Goal: Transaction & Acquisition: Book appointment/travel/reservation

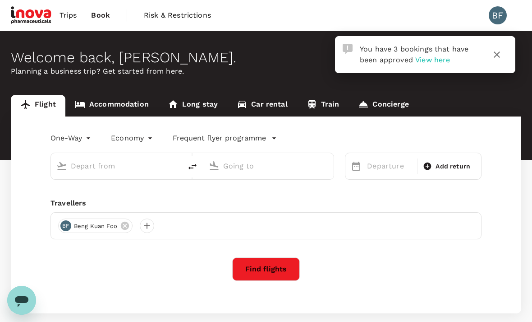
click at [124, 101] on link "Accommodation" at bounding box center [111, 106] width 93 height 22
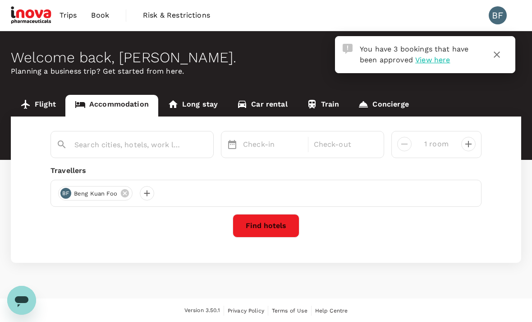
click at [133, 140] on input "text" at bounding box center [128, 145] width 108 height 14
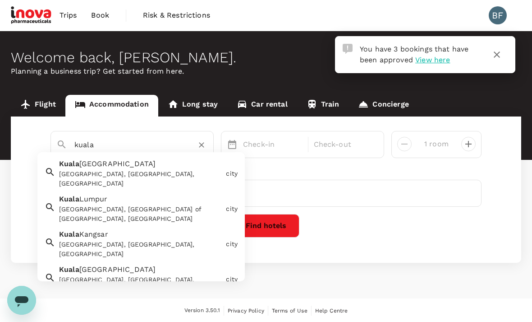
click at [105, 166] on span "Terengganu" at bounding box center [117, 163] width 77 height 9
type input "Kuala Terengganu"
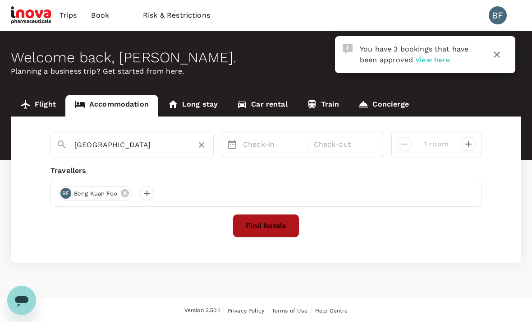
click at [266, 219] on button "Find hotels" at bounding box center [266, 225] width 67 height 23
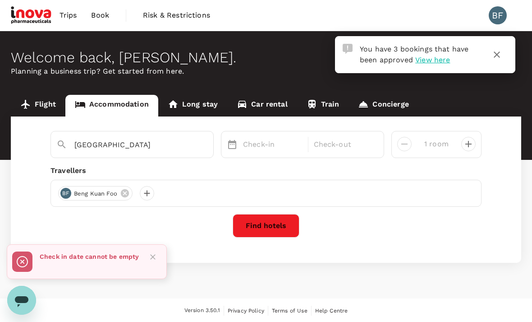
click at [264, 158] on div "Kuala Terengganu Check-in Check-out 1 room Travellers BF Beng Kuan Foo Find hot…" at bounding box center [266, 189] width 511 height 146
click at [263, 139] on p "Check-in" at bounding box center [273, 144] width 60 height 11
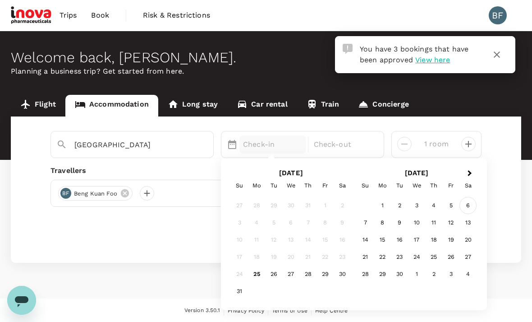
click at [471, 205] on div "6" at bounding box center [468, 205] width 17 height 17
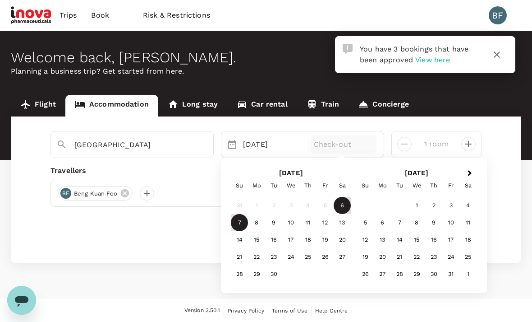
click at [242, 219] on div "7" at bounding box center [239, 222] width 17 height 17
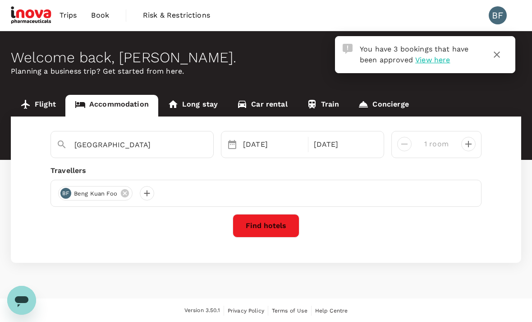
click at [266, 220] on button "Find hotels" at bounding box center [266, 225] width 67 height 23
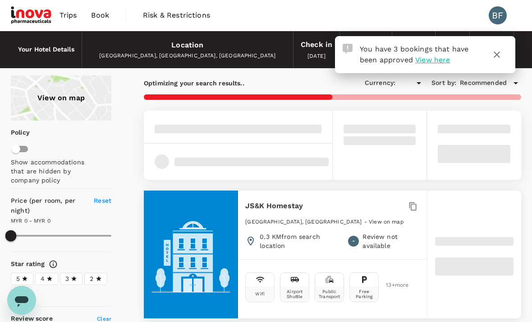
type input "266.02"
type input "MYR"
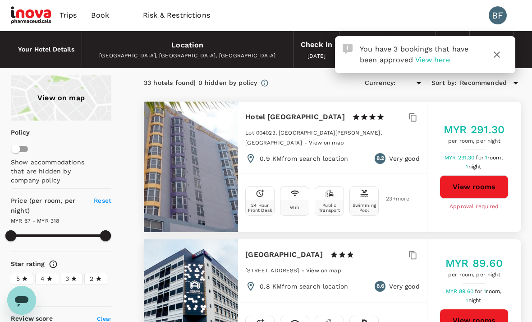
type input "318.02"
type input "MYR"
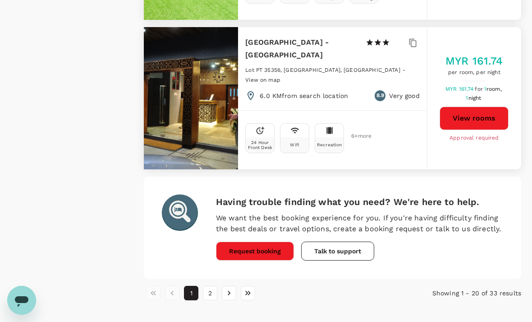
scroll to position [2630, 0]
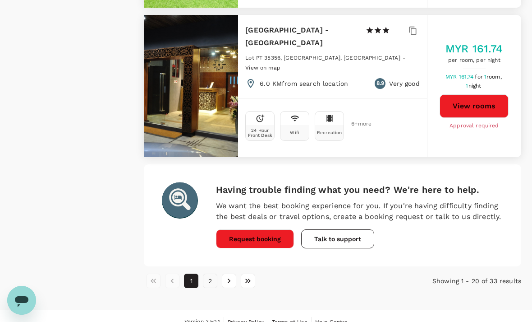
click at [209, 288] on button "2" at bounding box center [210, 280] width 14 height 14
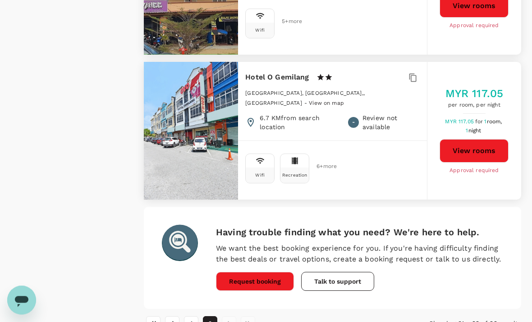
scroll to position [1705, 0]
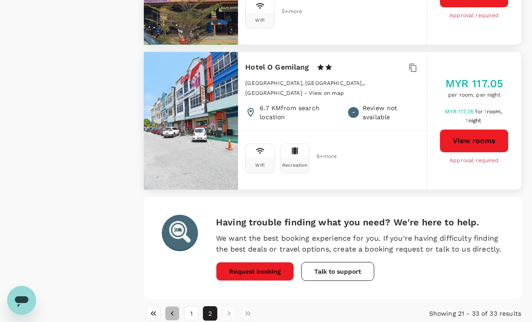
click at [176, 309] on icon "Go to previous page" at bounding box center [172, 313] width 9 height 9
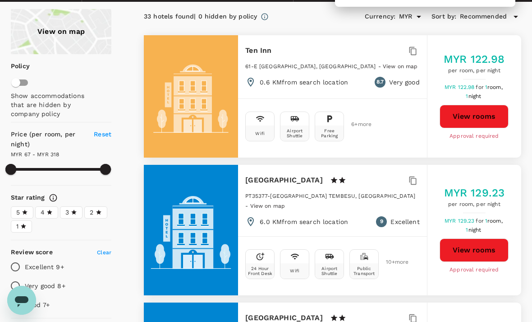
scroll to position [0, 0]
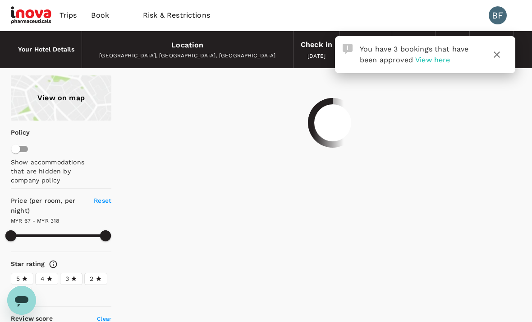
type input "318.02"
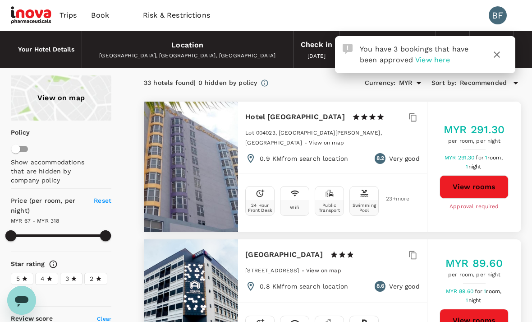
click at [185, 48] on div "Location" at bounding box center [187, 45] width 32 height 13
click at [189, 52] on div "Kuala Terengganu, Terengganu, Malaysia" at bounding box center [187, 55] width 197 height 9
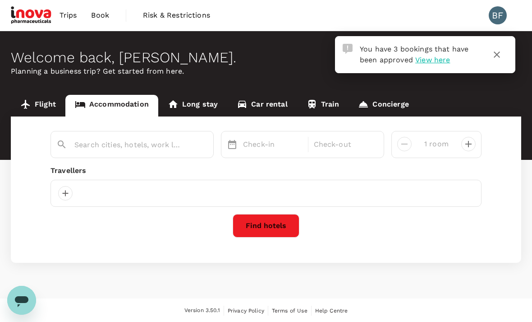
type input "Kuala Terengganu"
click at [132, 148] on input "Kuala Terengganu" at bounding box center [128, 145] width 108 height 14
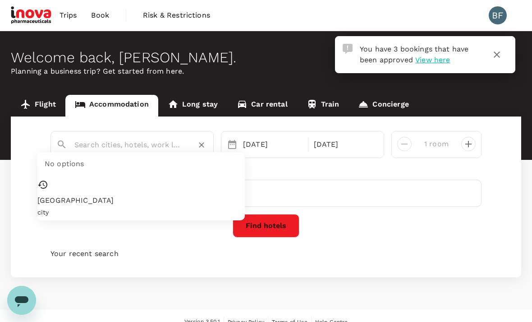
type input "j"
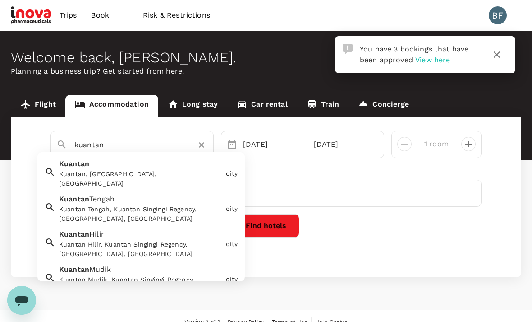
type input "kuantan"
click at [269, 218] on button "Find hotels" at bounding box center [266, 225] width 67 height 23
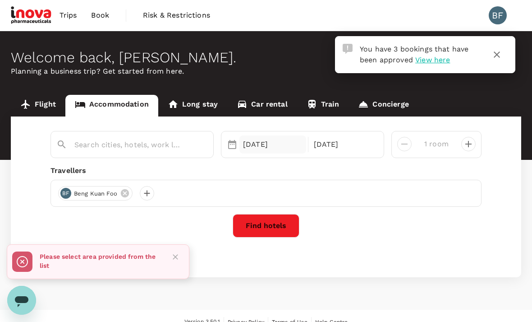
click at [263, 144] on div "06 Sep" at bounding box center [273, 144] width 67 height 18
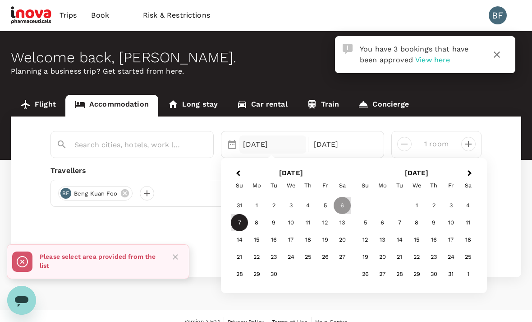
click at [241, 219] on div "7" at bounding box center [239, 222] width 17 height 17
click at [335, 143] on p "Check-out" at bounding box center [344, 144] width 60 height 11
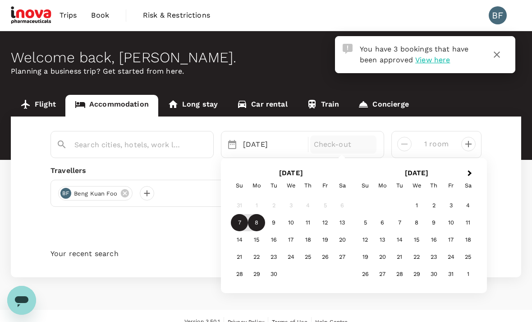
click at [259, 224] on div "8" at bounding box center [256, 222] width 17 height 17
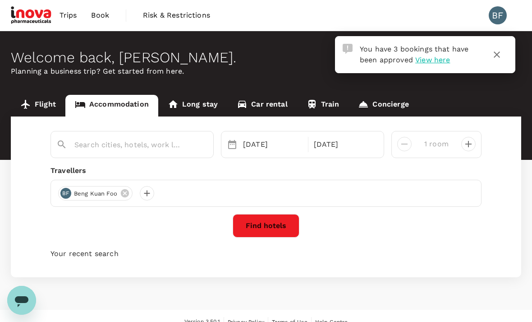
click at [264, 222] on button "Find hotels" at bounding box center [266, 225] width 67 height 23
click at [126, 143] on input "text" at bounding box center [128, 145] width 108 height 14
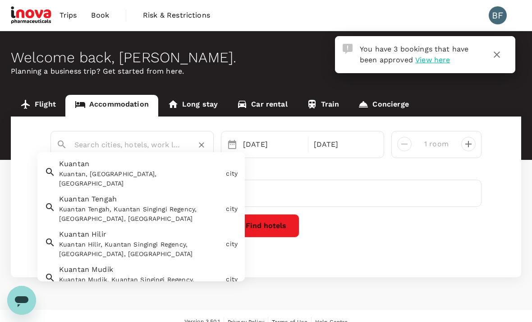
click at [79, 172] on div "Kuantan, Pahang, Malaysia" at bounding box center [140, 178] width 163 height 19
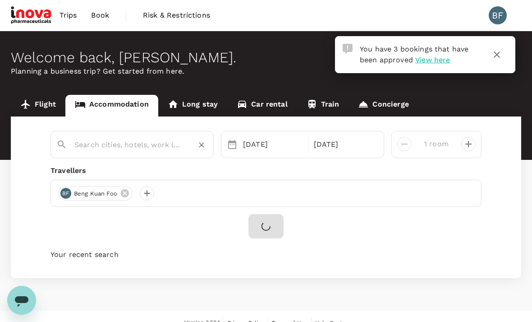
type input "Kuantan"
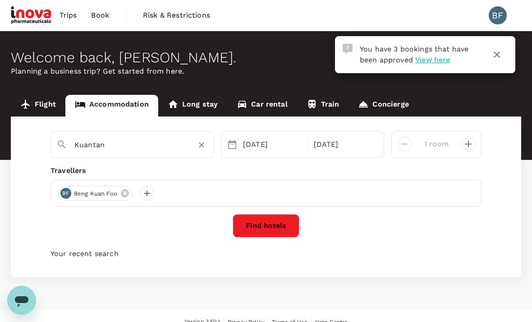
click at [267, 223] on button "Find hotels" at bounding box center [266, 225] width 67 height 23
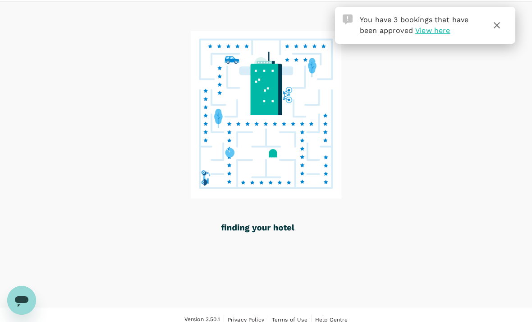
scroll to position [38, 0]
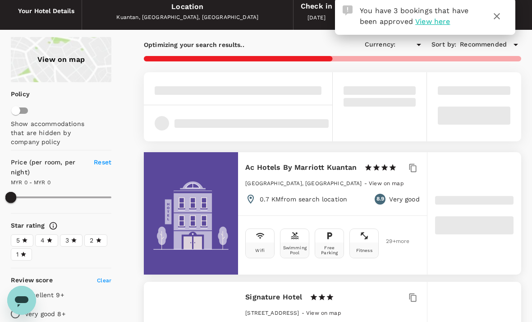
type input "380.15"
type input "MYR"
type input "380.15"
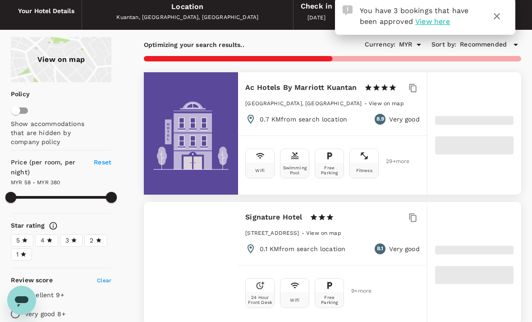
type input "50.36"
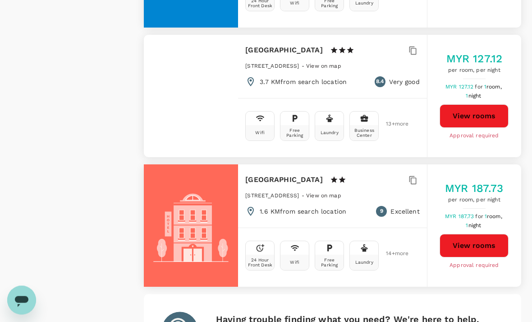
scroll to position [2557, 0]
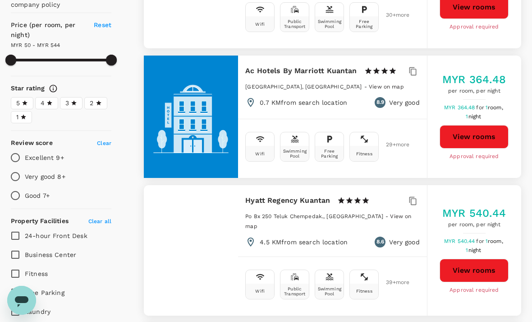
scroll to position [0, 0]
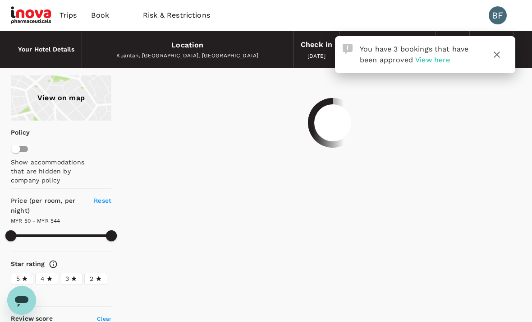
type input "543.36"
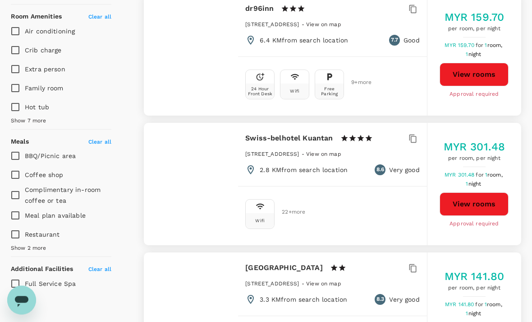
scroll to position [506, 0]
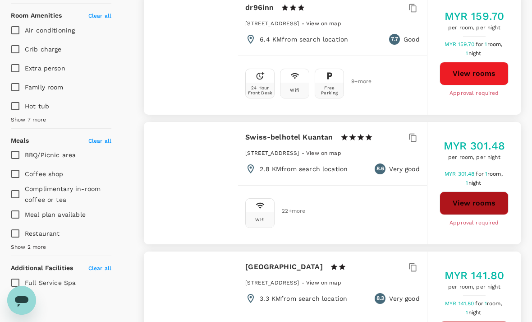
click at [472, 195] on button "View rooms" at bounding box center [474, 202] width 69 height 23
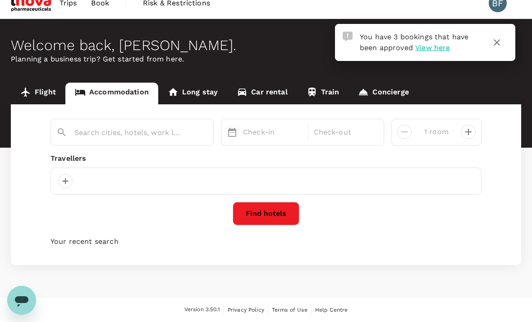
type input "Kuantan"
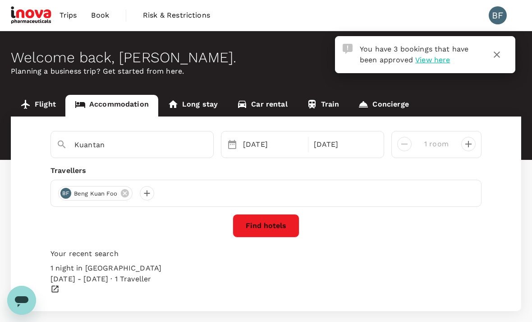
scroll to position [0, 0]
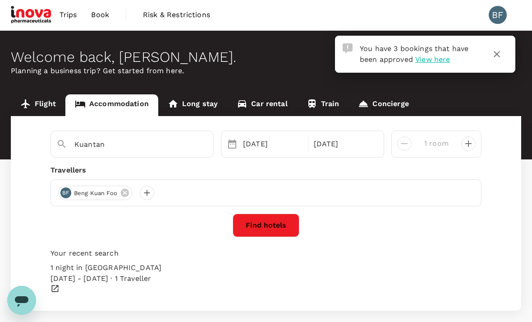
click at [501, 54] on icon "button" at bounding box center [497, 54] width 11 height 11
click at [498, 51] on div "Welcome back , Beng Kuan ." at bounding box center [266, 57] width 511 height 17
